Goal: Information Seeking & Learning: Learn about a topic

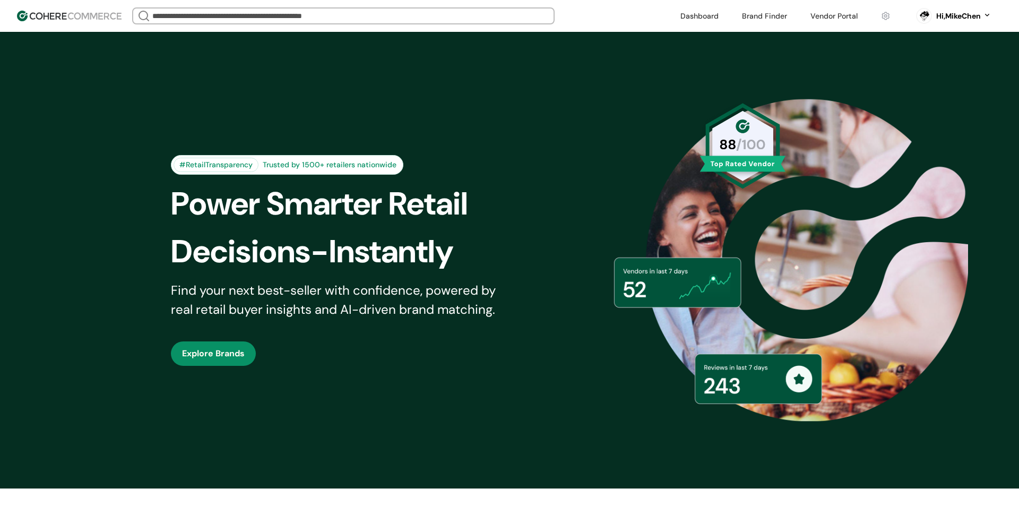
scroll to position [58, 0]
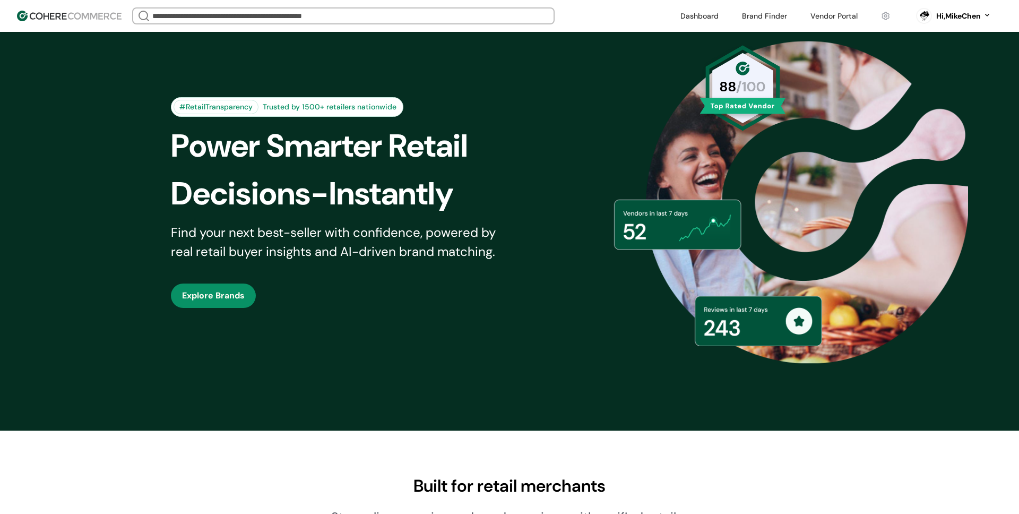
click at [386, 14] on input "search" at bounding box center [343, 15] width 386 height 15
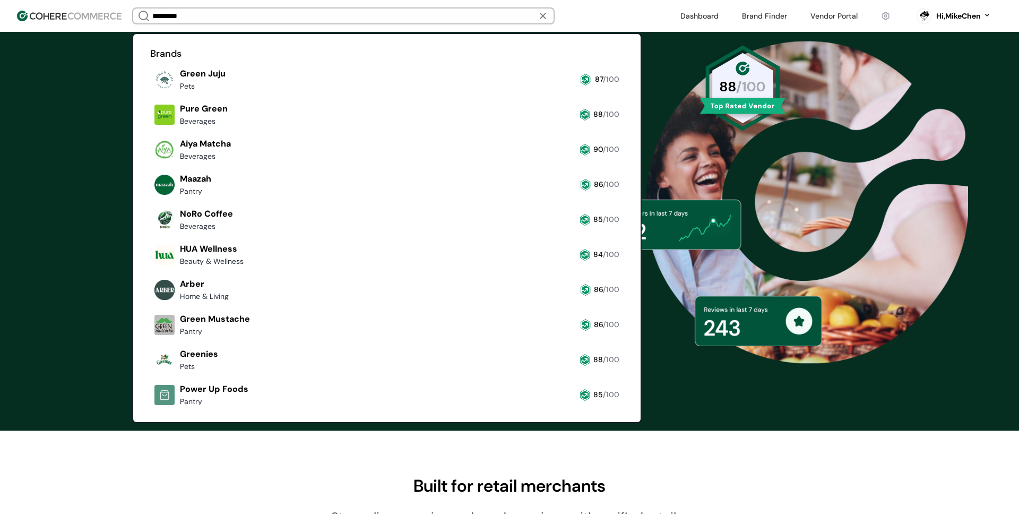
type input "**********"
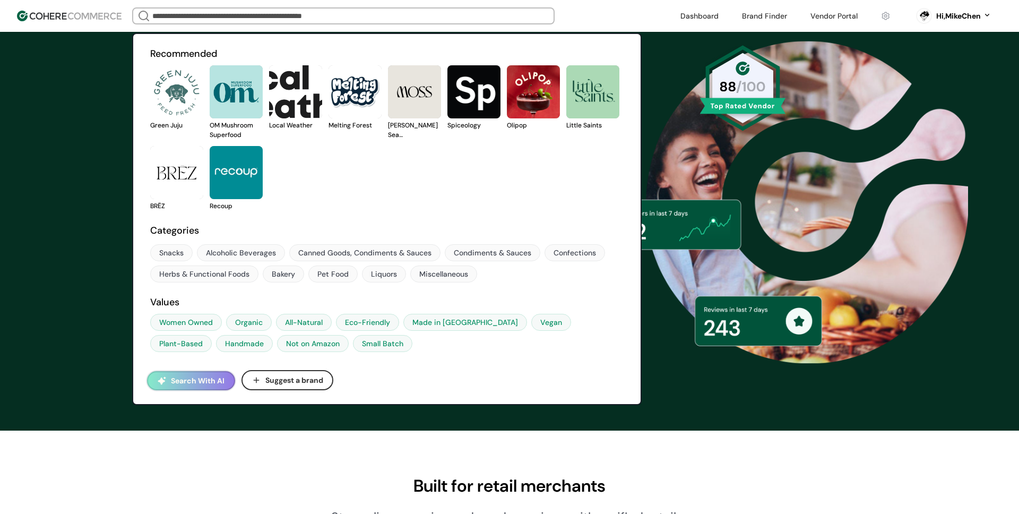
click at [196, 381] on button "Search With AI" at bounding box center [191, 380] width 88 height 19
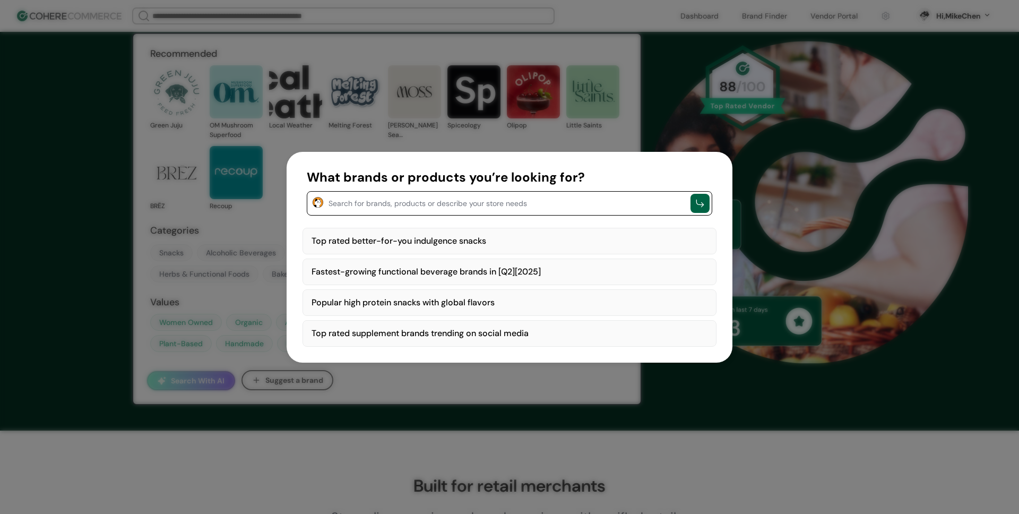
click at [413, 240] on div "Top rated better-for-you indulgence snacks" at bounding box center [509, 241] width 414 height 27
type textarea "**********"
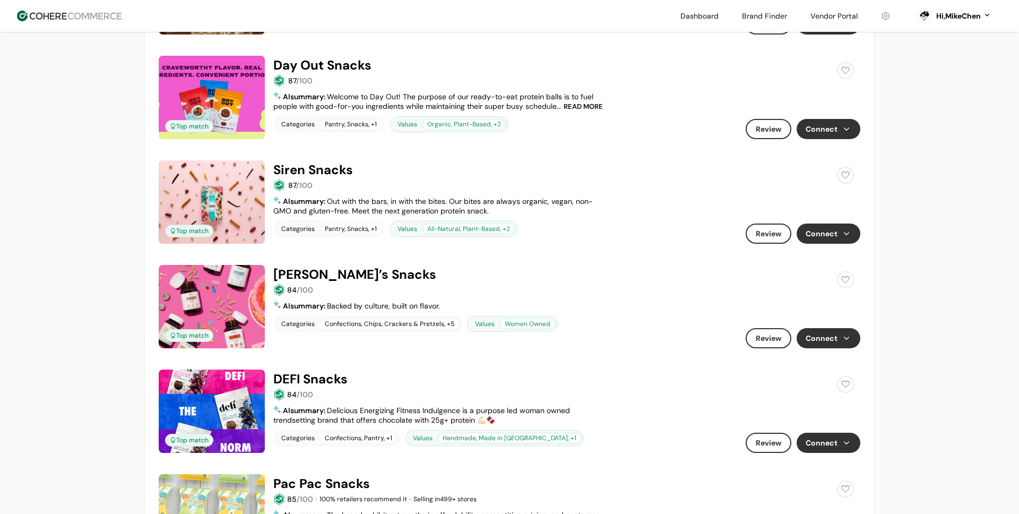
scroll to position [938, 0]
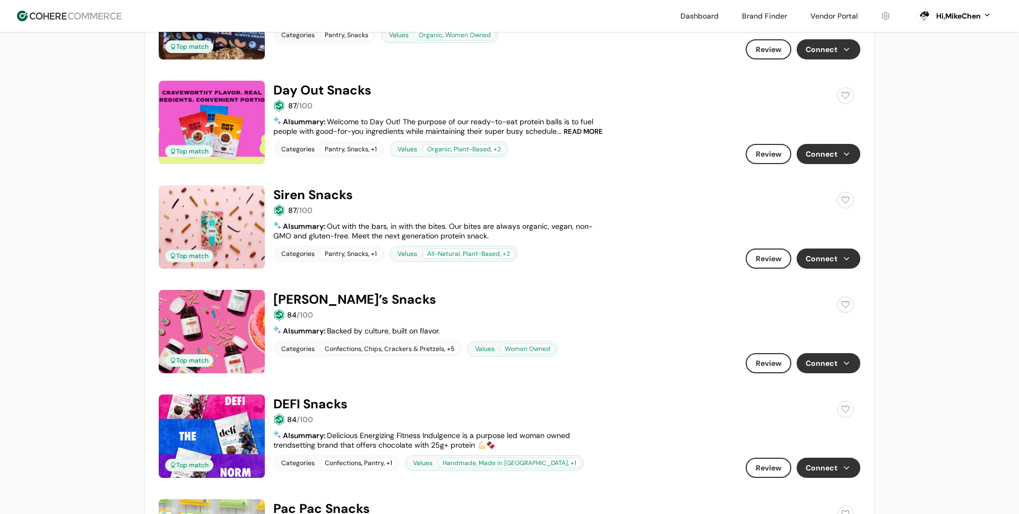
click at [322, 81] on link at bounding box center [509, 81] width 701 height 0
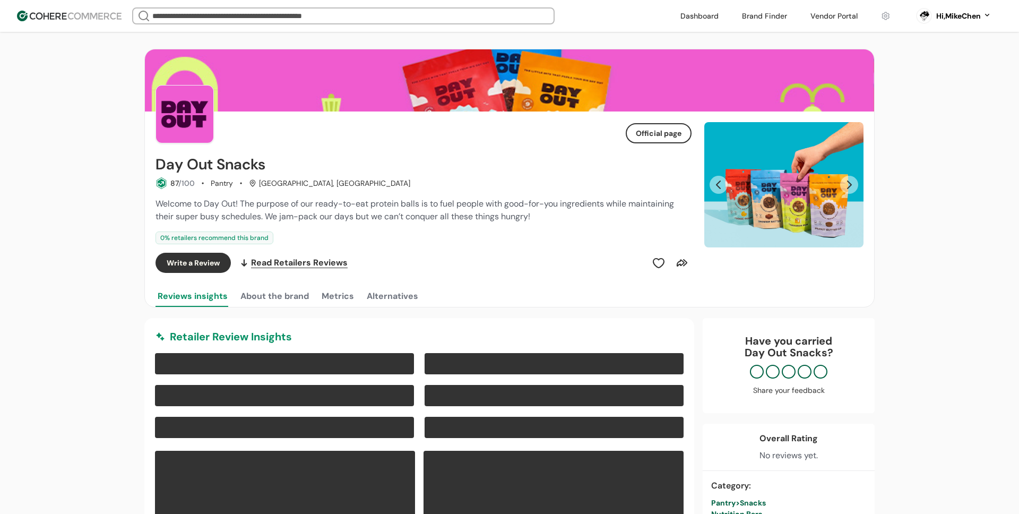
click at [345, 204] on span "Welcome to Day Out! The purpose of our ready-to-eat protein balls is to fuel pe…" at bounding box center [414, 210] width 518 height 24
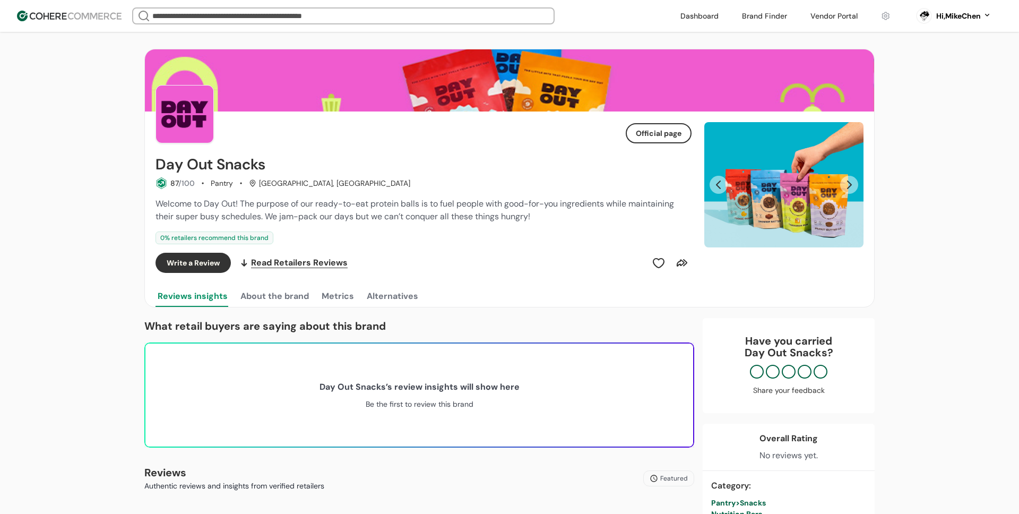
click at [839, 17] on link at bounding box center [834, 16] width 60 height 16
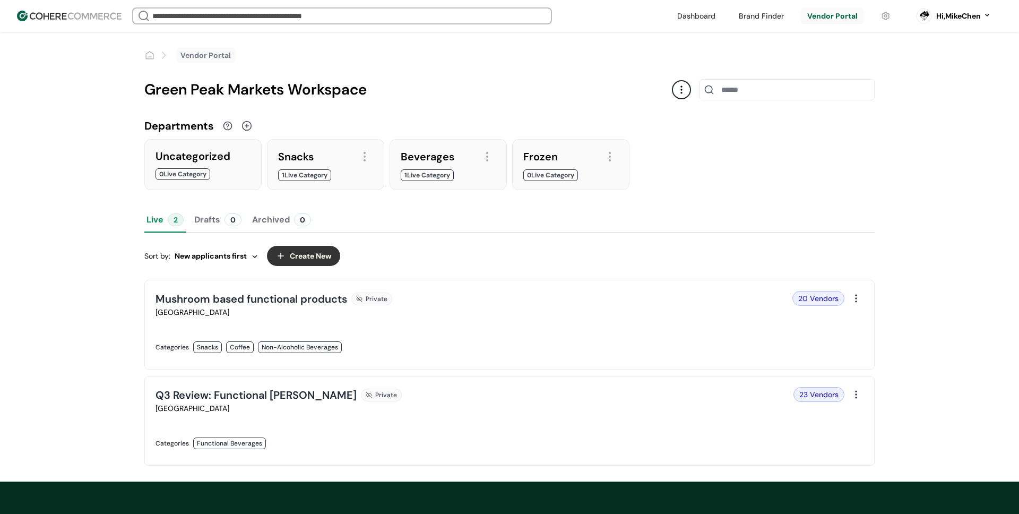
click at [92, 22] on header "We Came Up Empty Looks like there aren’t any matches at the moment. Refine your…" at bounding box center [509, 16] width 1019 height 32
click at [275, 358] on link at bounding box center [329, 358] width 348 height 0
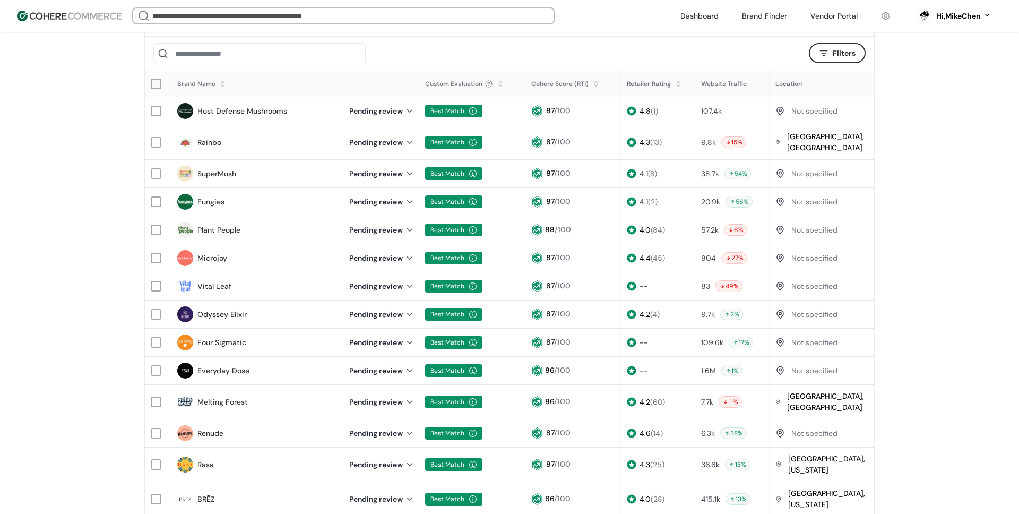
scroll to position [152, 0]
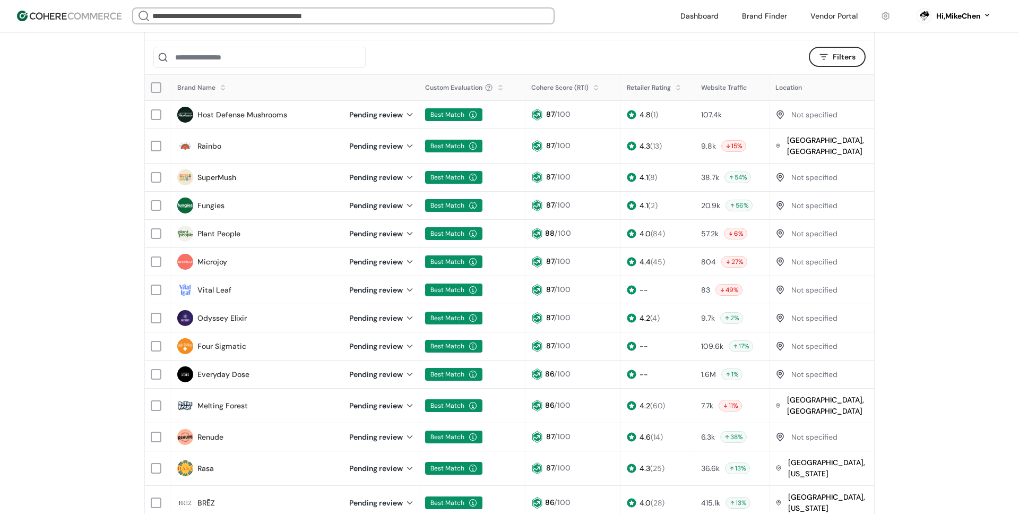
click at [825, 67] on div "Filters Filters" at bounding box center [833, 57] width 63 height 21
click at [829, 65] on button "Filters" at bounding box center [837, 57] width 57 height 20
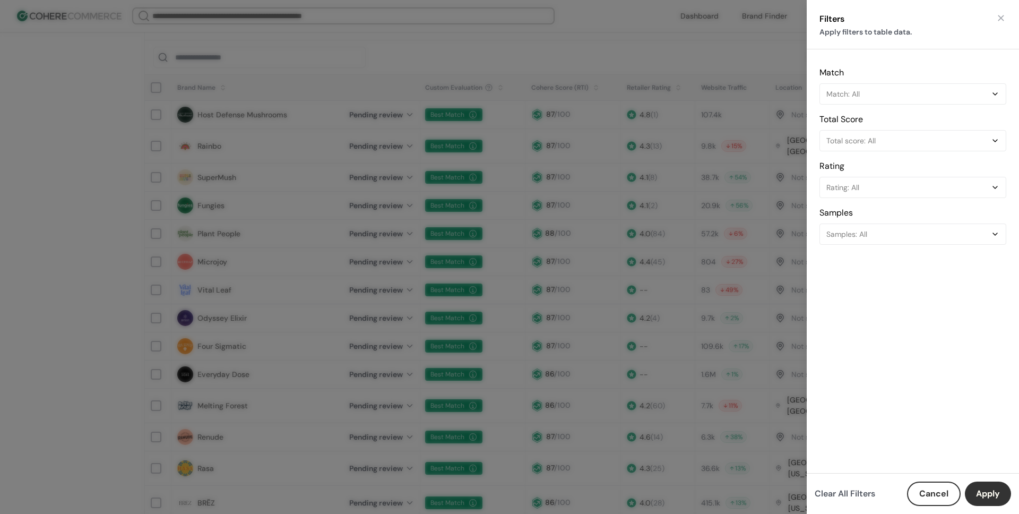
click at [749, 127] on div "Filters Apply filters to table data. Match Match: All Total Score Total score: …" at bounding box center [509, 257] width 1019 height 514
drag, startPoint x: 943, startPoint y: 495, endPoint x: 892, endPoint y: 453, distance: 66.3
click at [943, 495] on button "Cancel" at bounding box center [934, 493] width 54 height 24
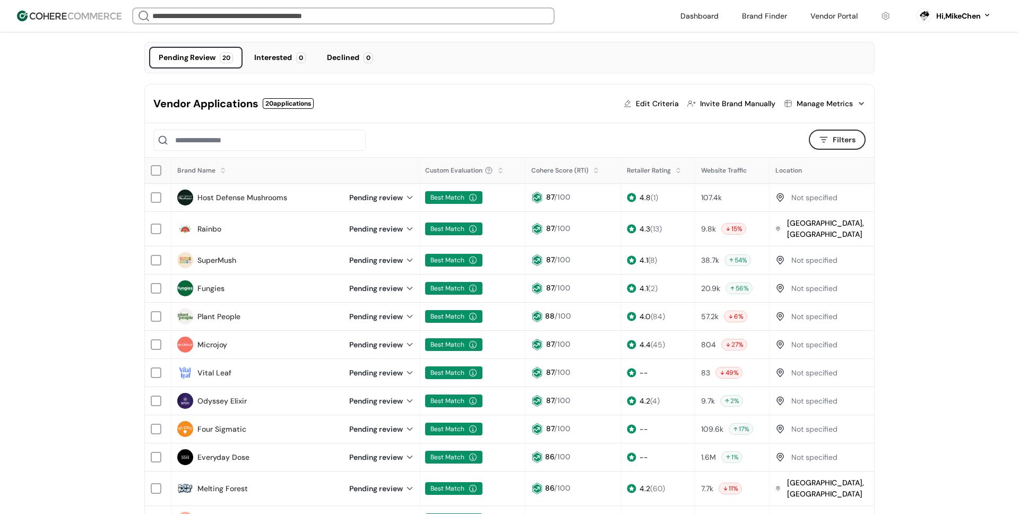
scroll to position [64, 0]
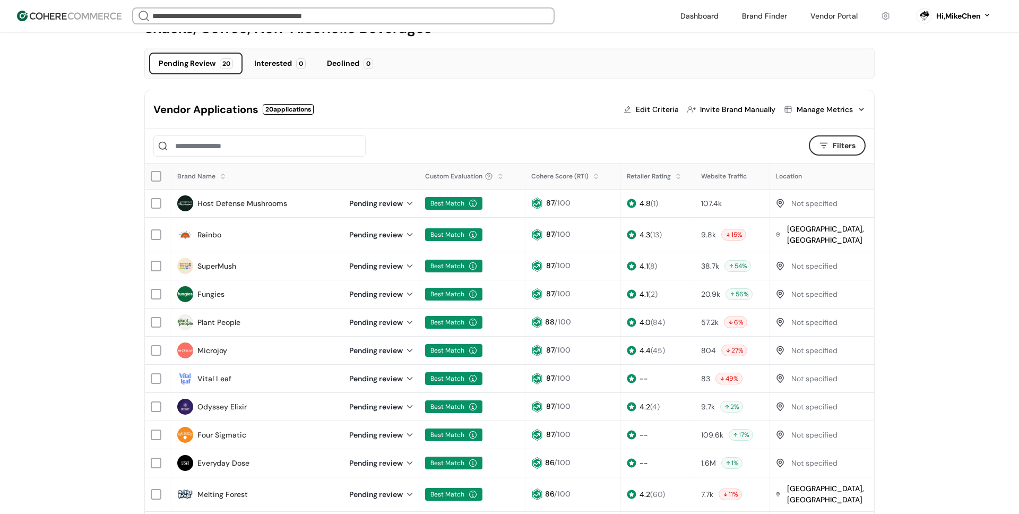
click at [826, 106] on div "Manage Metrics" at bounding box center [824, 109] width 56 height 11
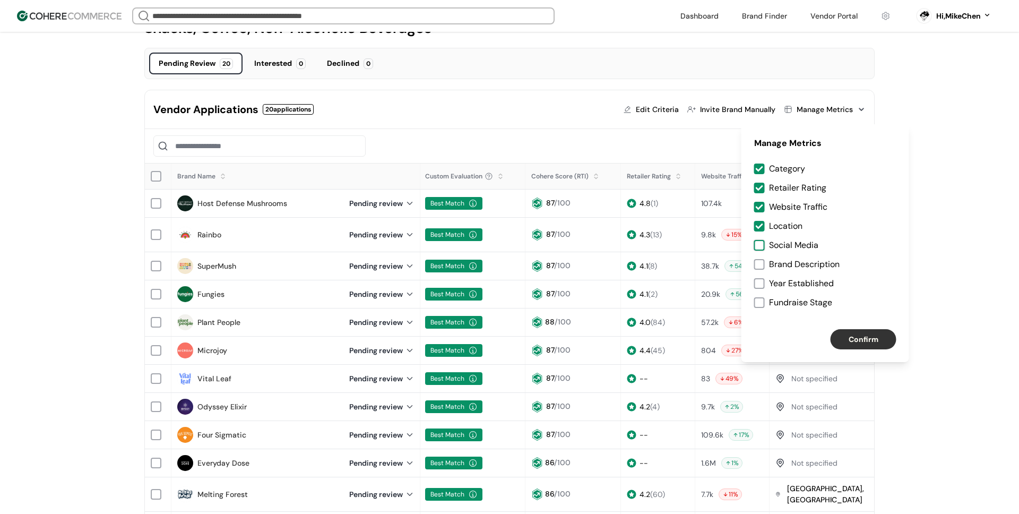
click at [760, 245] on div at bounding box center [759, 245] width 11 height 11
drag, startPoint x: 761, startPoint y: 261, endPoint x: 762, endPoint y: 277, distance: 16.5
click at [761, 261] on div at bounding box center [759, 264] width 11 height 11
click at [762, 280] on div at bounding box center [759, 283] width 11 height 11
drag, startPoint x: 760, startPoint y: 263, endPoint x: 762, endPoint y: 271, distance: 7.9
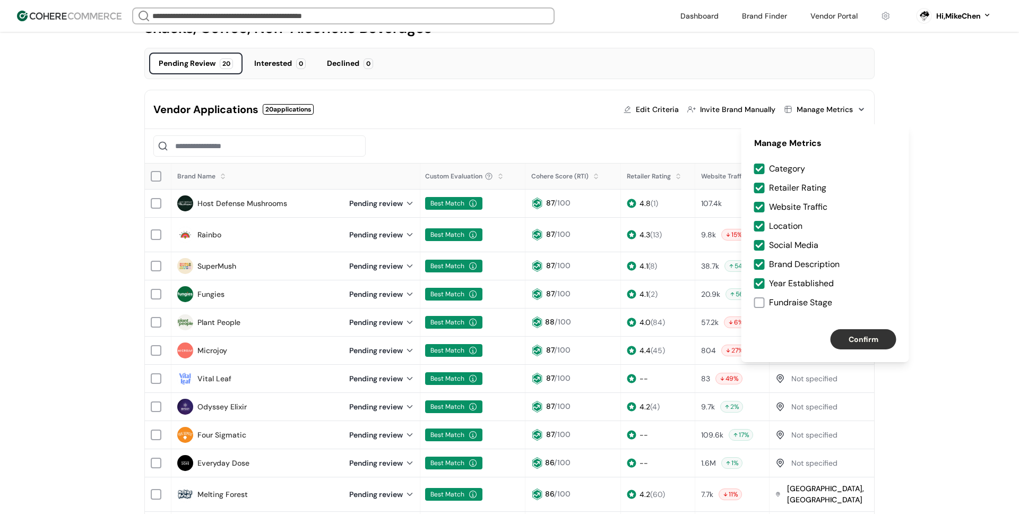
click at [760, 263] on div at bounding box center [759, 264] width 7 height 7
click at [763, 304] on div at bounding box center [759, 302] width 11 height 11
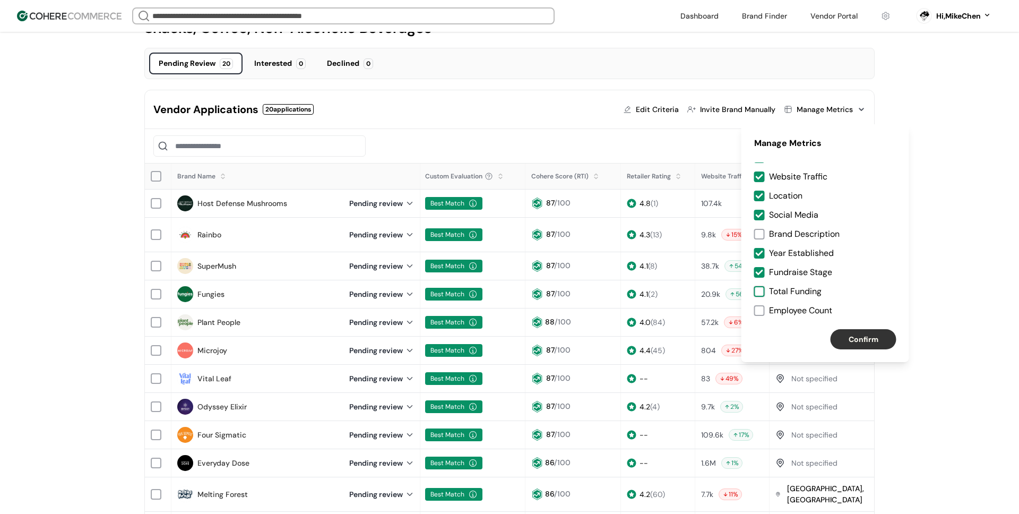
click at [761, 292] on div at bounding box center [759, 291] width 11 height 11
click at [763, 304] on label "Employee Count" at bounding box center [825, 310] width 142 height 13
click at [856, 332] on button "Confirm" at bounding box center [863, 339] width 66 height 20
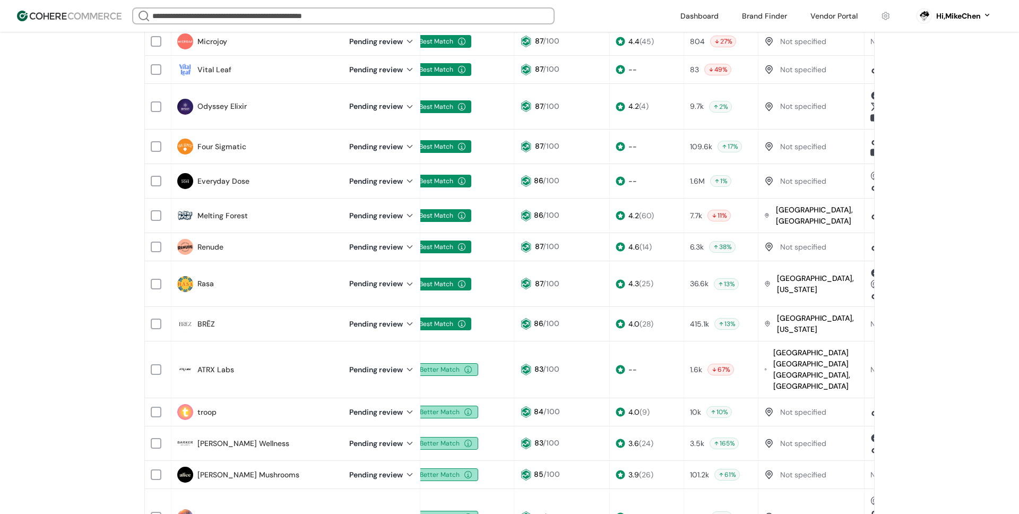
scroll to position [373, 0]
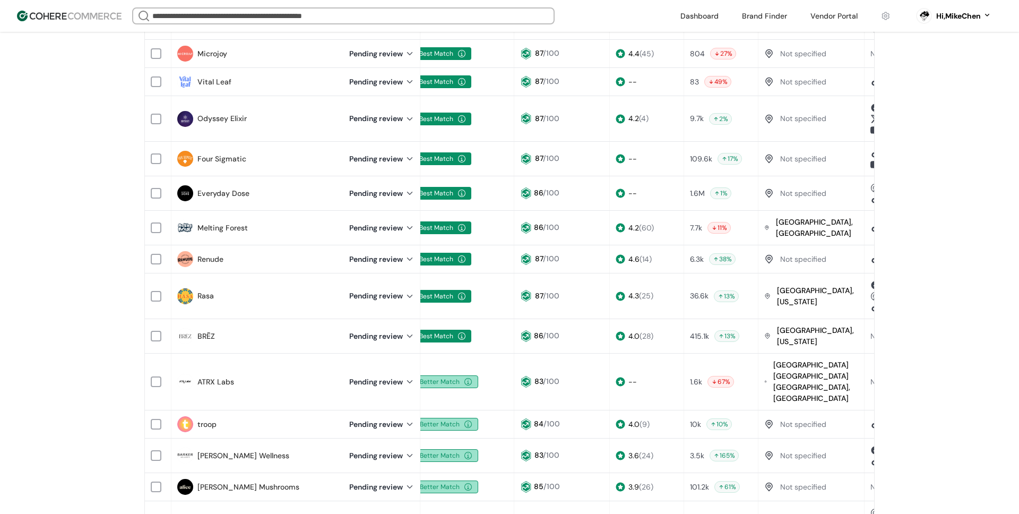
click at [206, 290] on link "Rasa" at bounding box center [205, 295] width 16 height 11
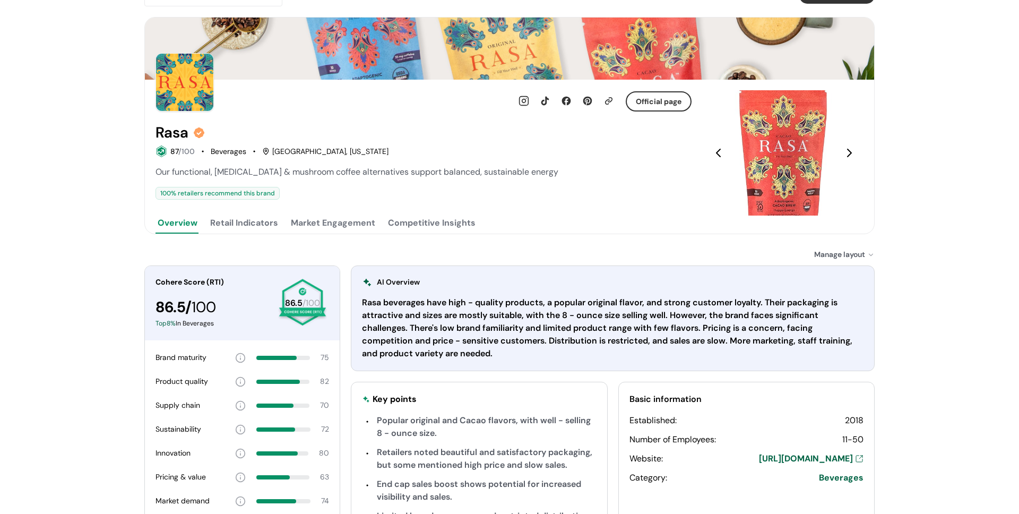
scroll to position [37, 0]
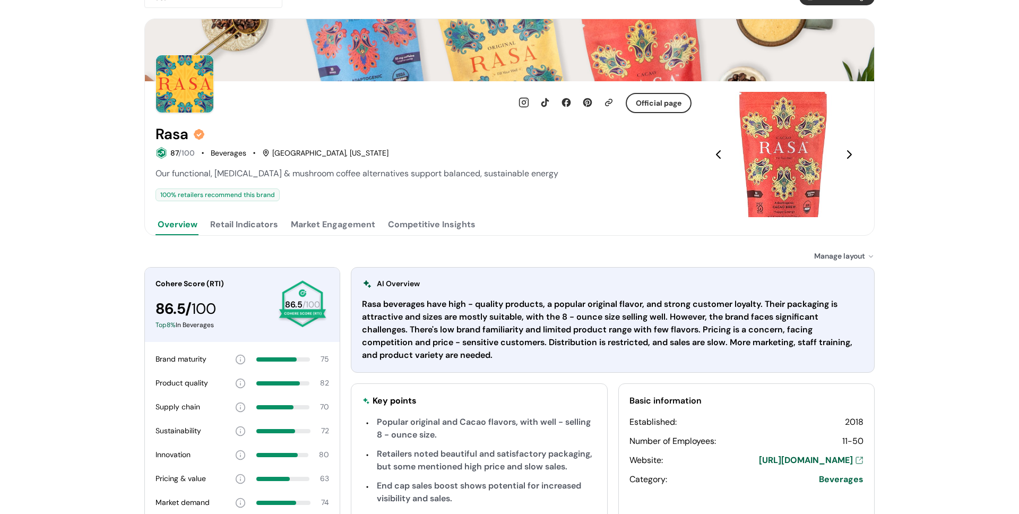
click at [255, 222] on button "Retail Indicators" at bounding box center [244, 224] width 72 height 21
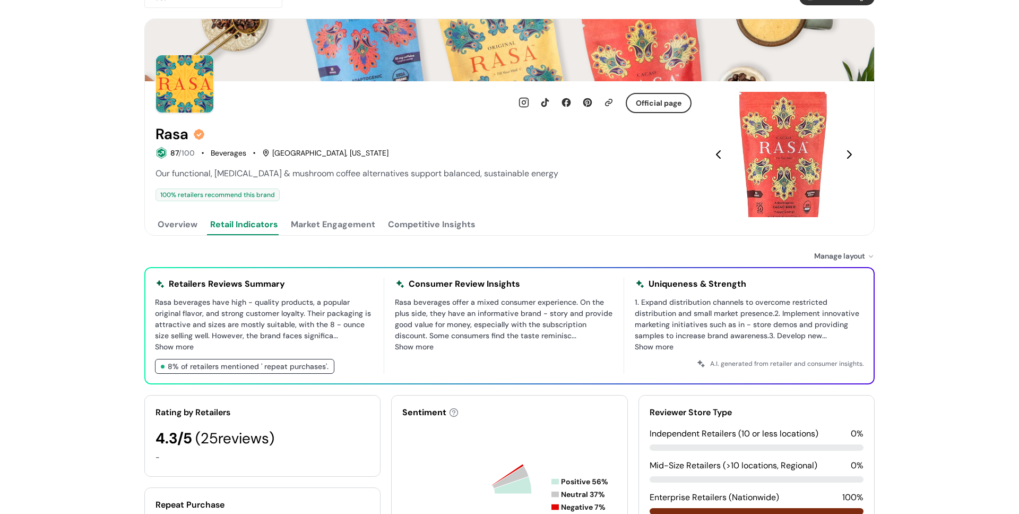
click at [331, 228] on button "Market Engagement" at bounding box center [333, 224] width 89 height 21
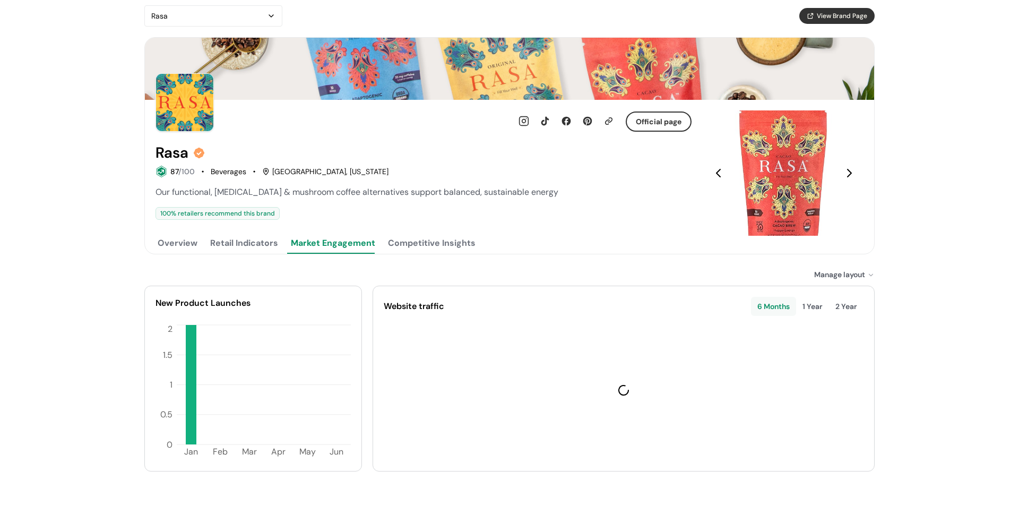
click at [246, 237] on button "Retail Indicators" at bounding box center [244, 242] width 72 height 21
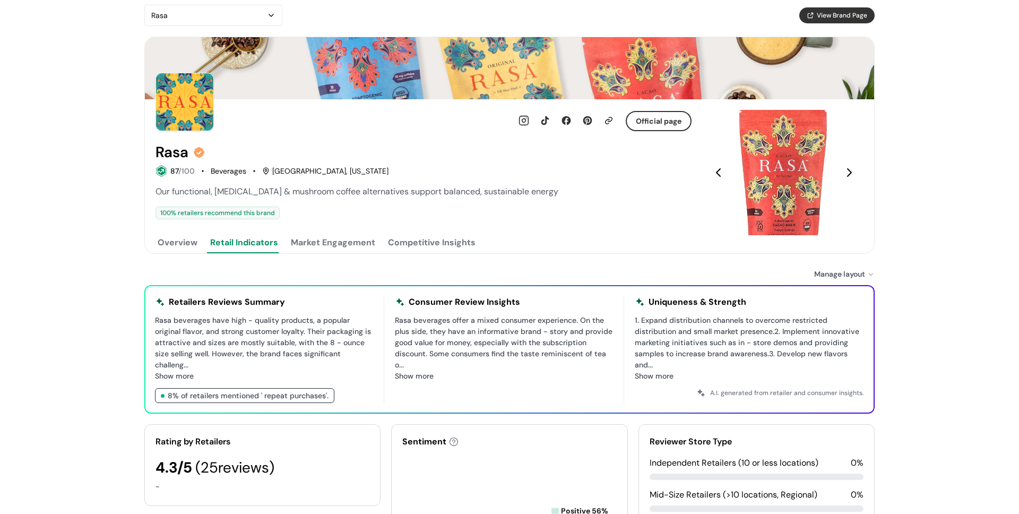
click at [293, 243] on button "Market Engagement" at bounding box center [333, 242] width 89 height 21
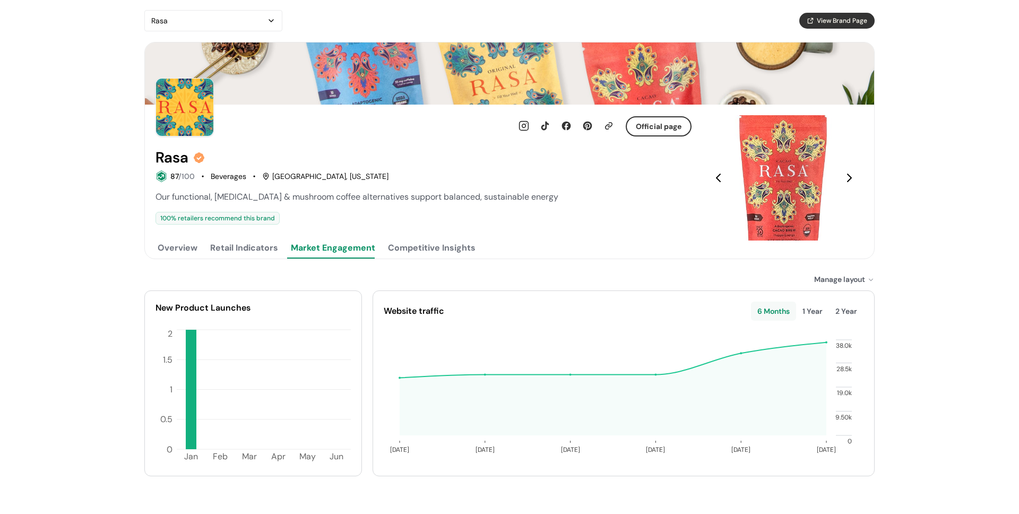
scroll to position [9, 0]
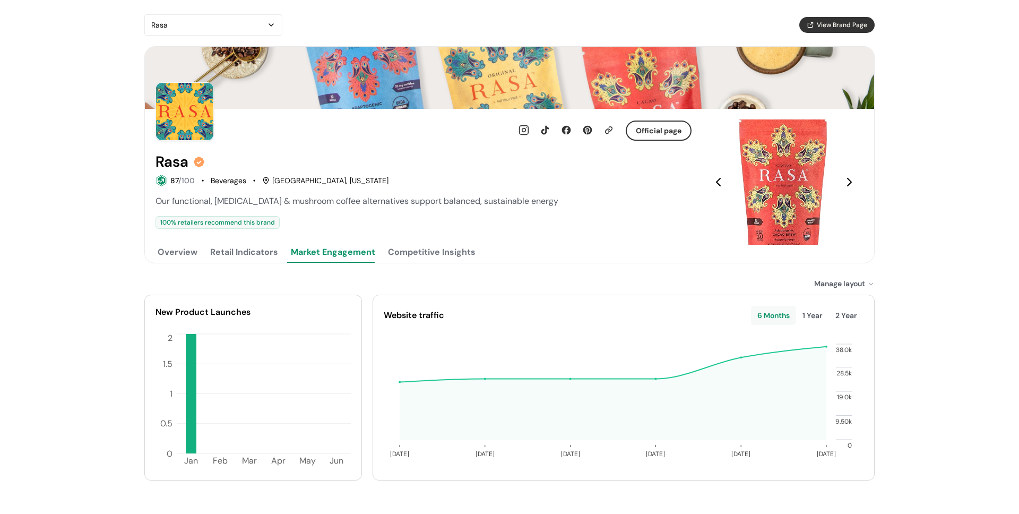
click at [416, 247] on button "Competitive Insights" at bounding box center [432, 251] width 92 height 21
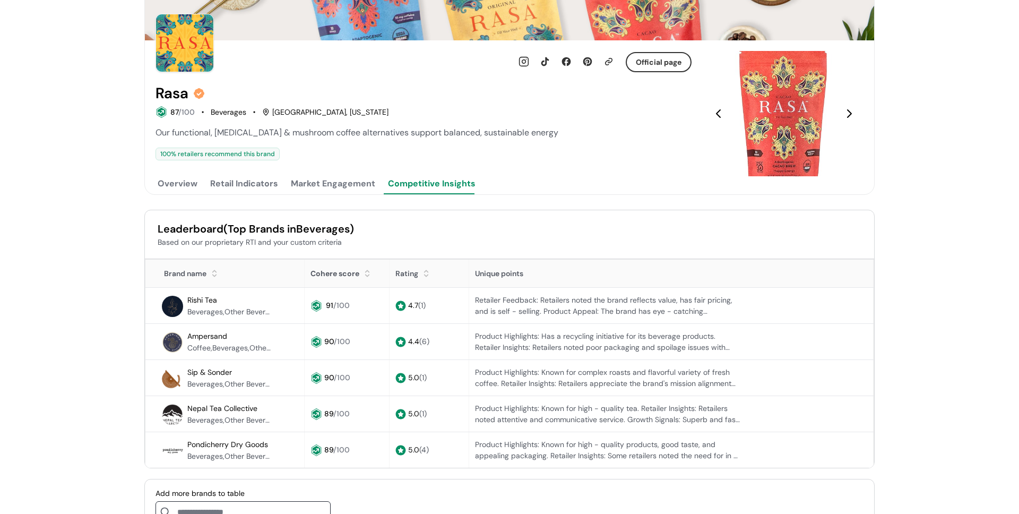
scroll to position [74, 0]
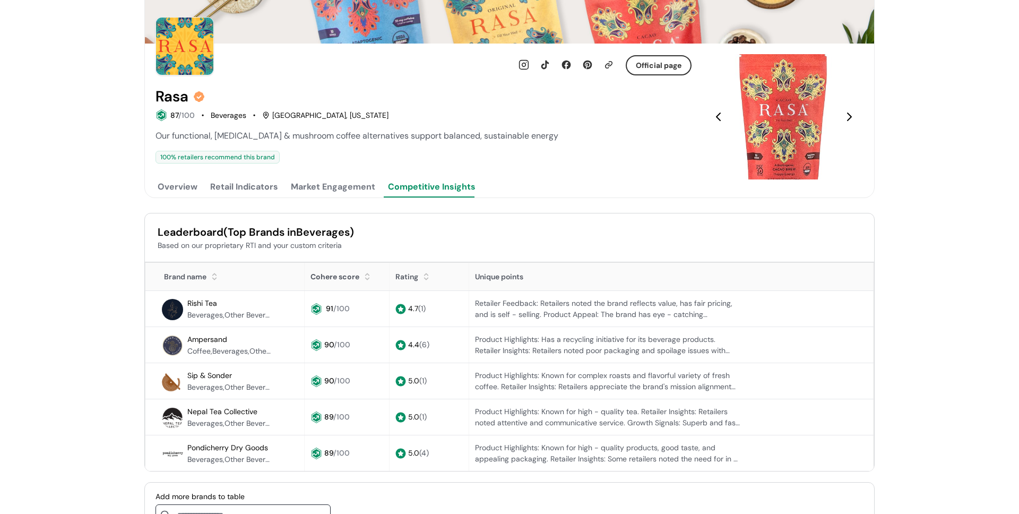
click at [170, 187] on button "Overview" at bounding box center [177, 186] width 44 height 21
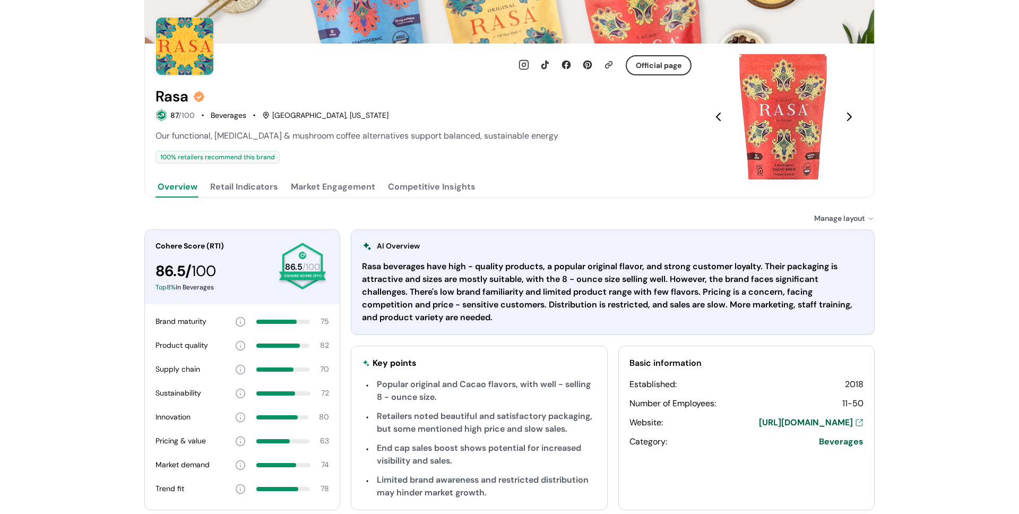
click at [265, 195] on button "Retail Indicators" at bounding box center [244, 186] width 72 height 21
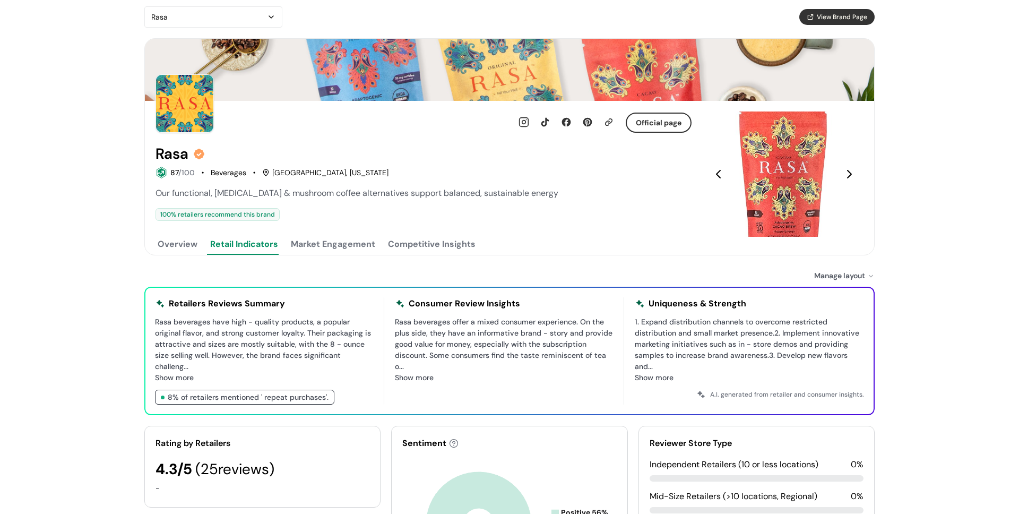
scroll to position [18, 0]
